Goal: Feedback & Contribution: Leave review/rating

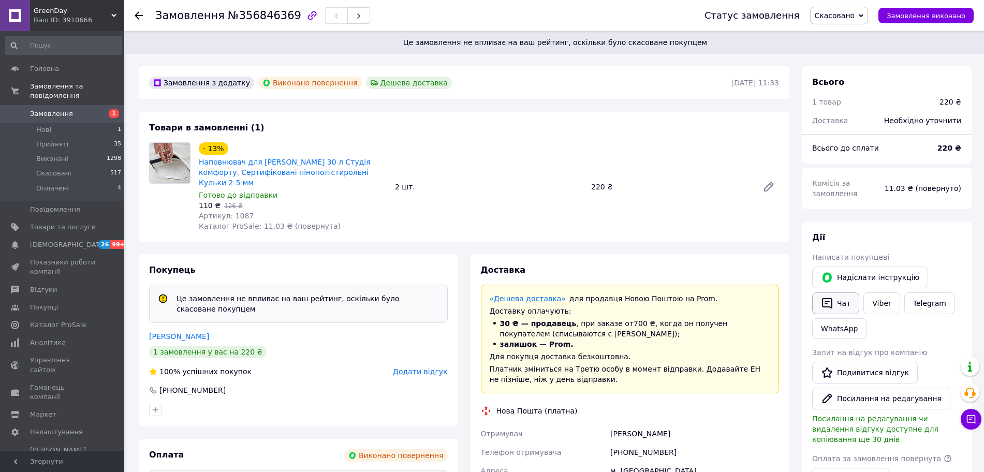
click at [841, 310] on button "Чат" at bounding box center [835, 304] width 47 height 22
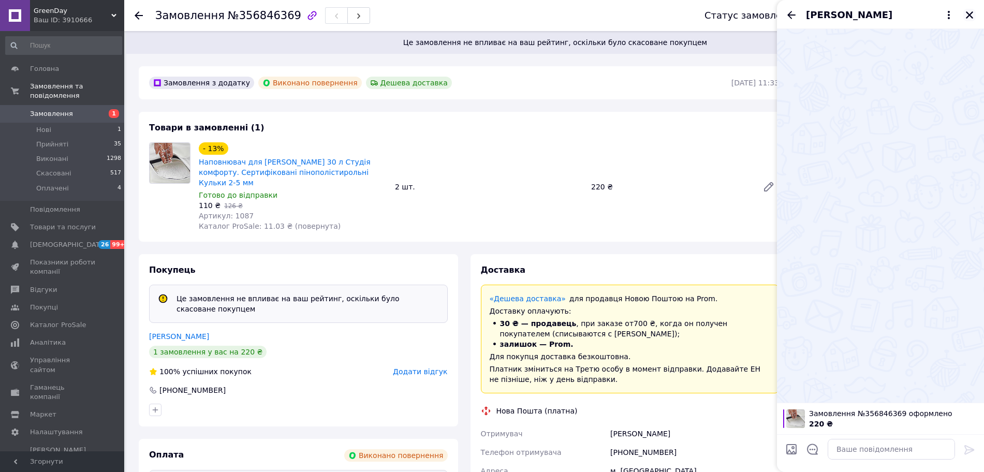
click at [968, 13] on icon "Закрити" at bounding box center [969, 14] width 7 height 7
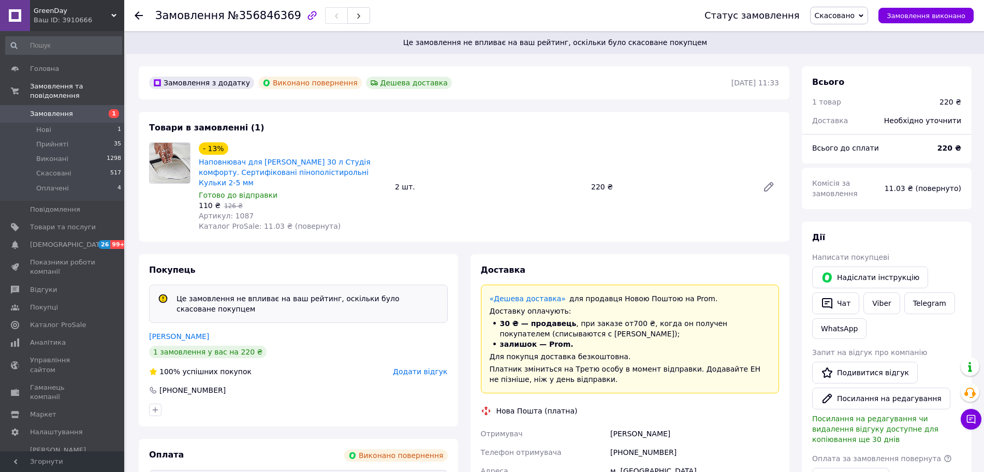
click at [419, 368] on span "Додати відгук" at bounding box center [420, 372] width 54 height 8
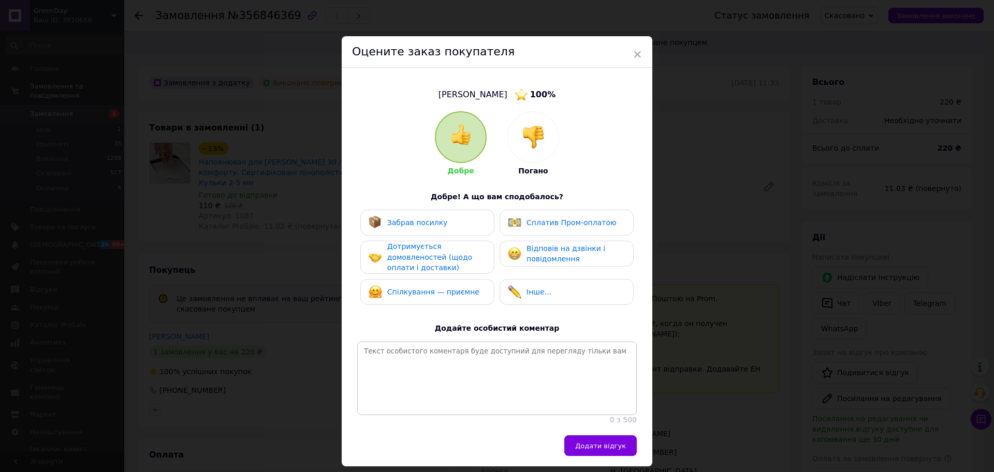
click at [526, 134] on img at bounding box center [533, 137] width 23 height 23
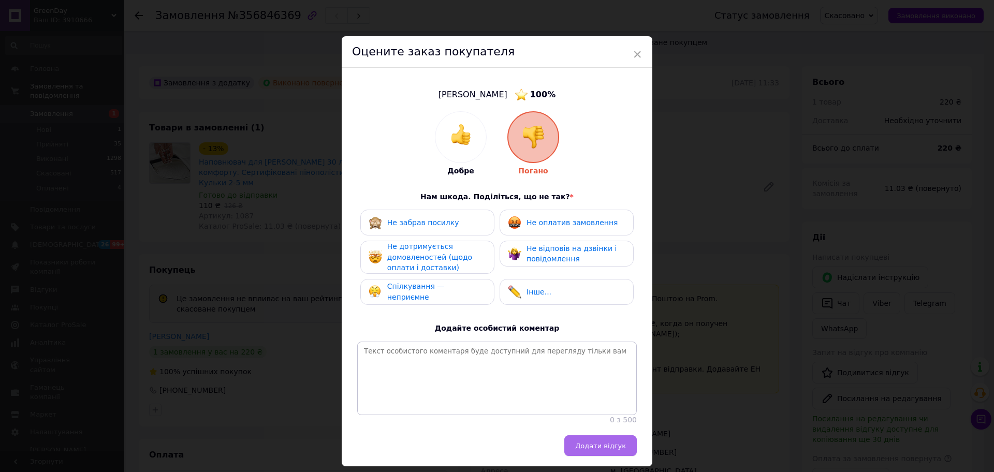
click at [607, 449] on span "Додати відгук" at bounding box center [600, 446] width 51 height 8
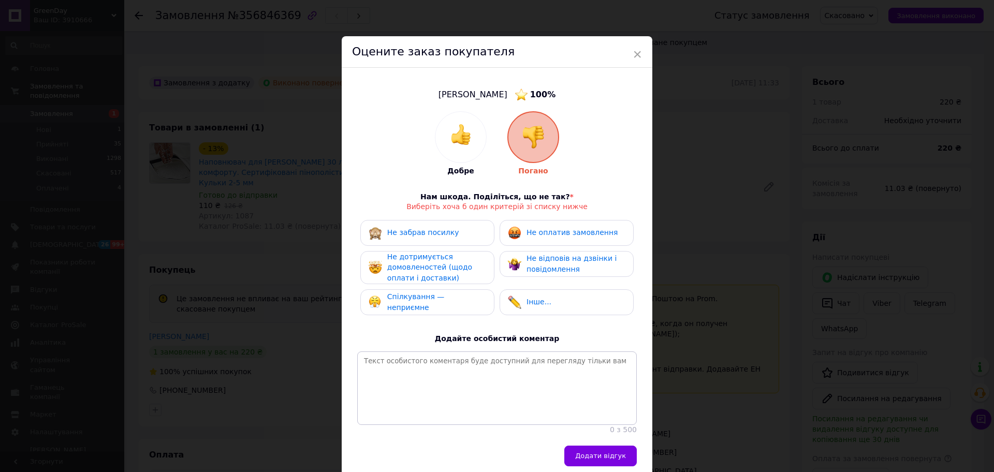
click at [407, 262] on span "Не дотримується домовленостей (щодо оплати і доставки)" at bounding box center [429, 268] width 85 height 30
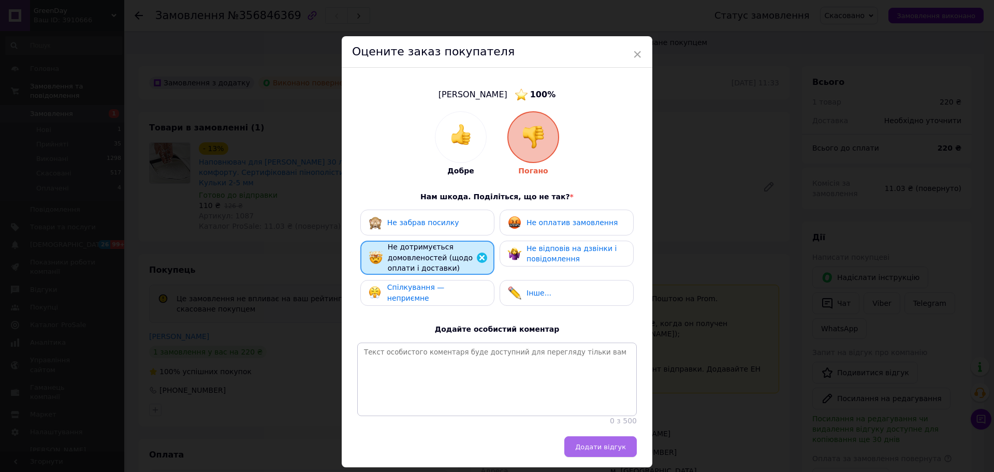
click at [602, 451] on span "Додати відгук" at bounding box center [600, 447] width 51 height 8
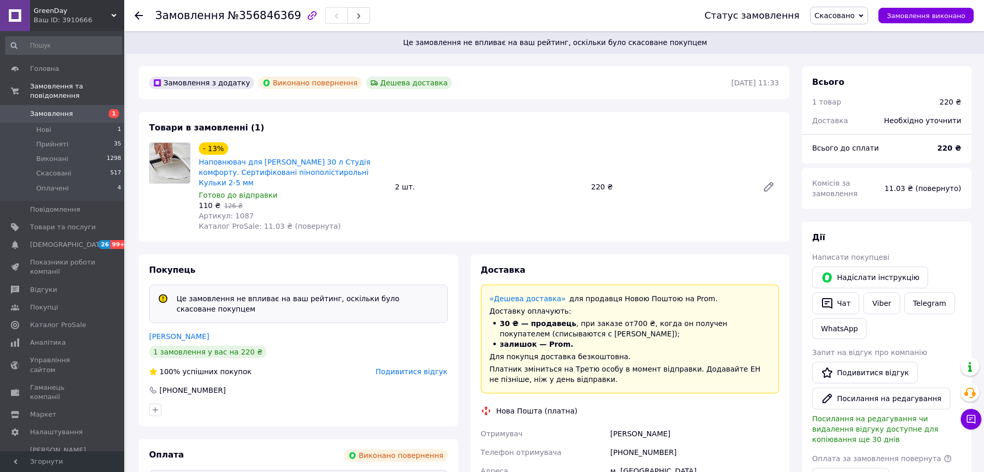
click at [45, 109] on span "Замовлення" at bounding box center [51, 113] width 43 height 9
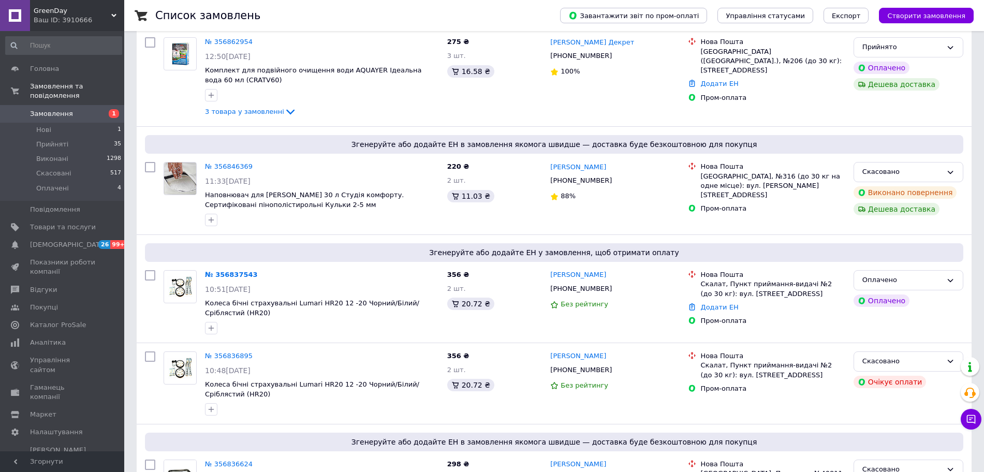
scroll to position [315, 0]
